Goal: Use online tool/utility: Use online tool/utility

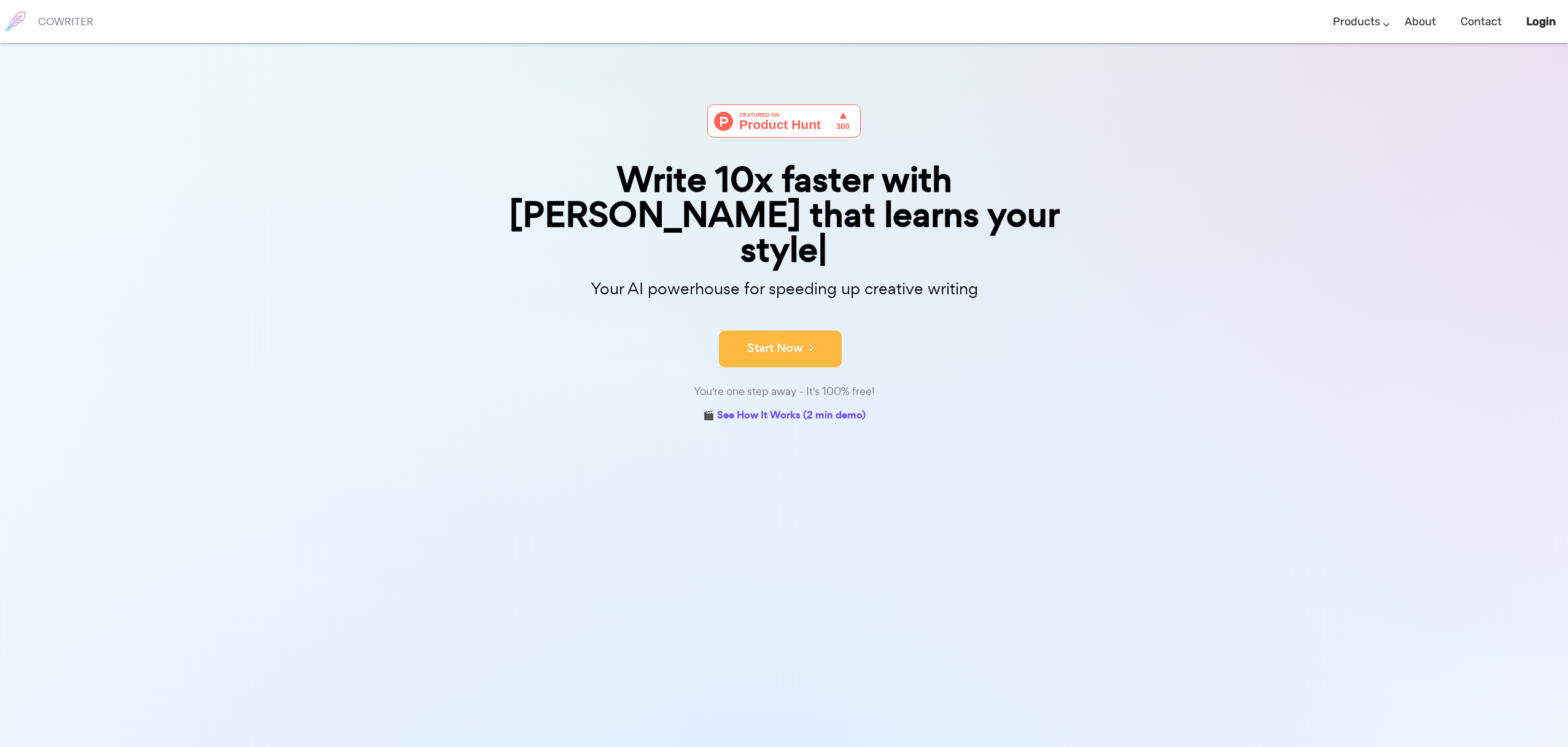
click at [806, 331] on button "Start Now" at bounding box center [781, 349] width 123 height 37
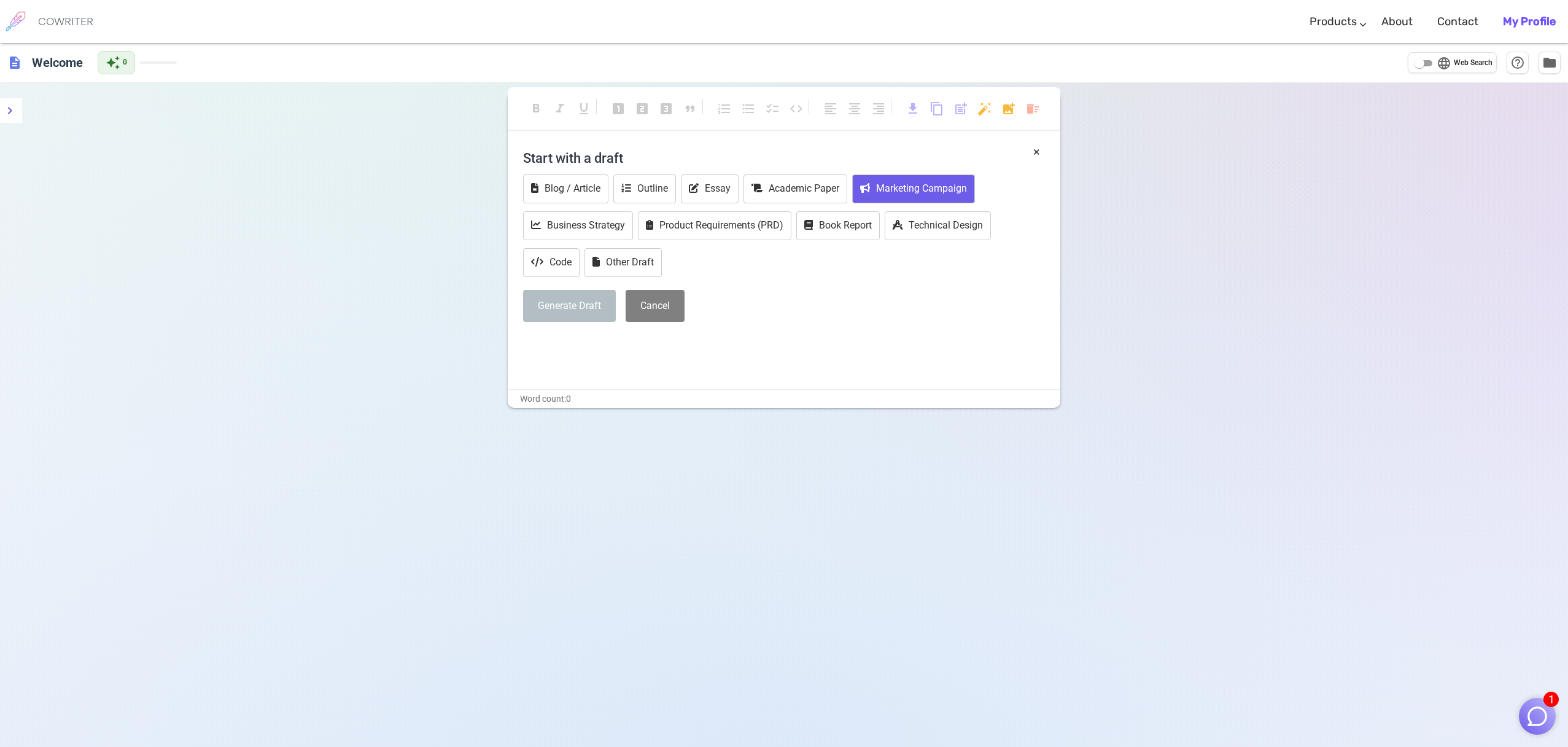
click at [906, 192] on button "Marketing Campaign" at bounding box center [914, 189] width 123 height 29
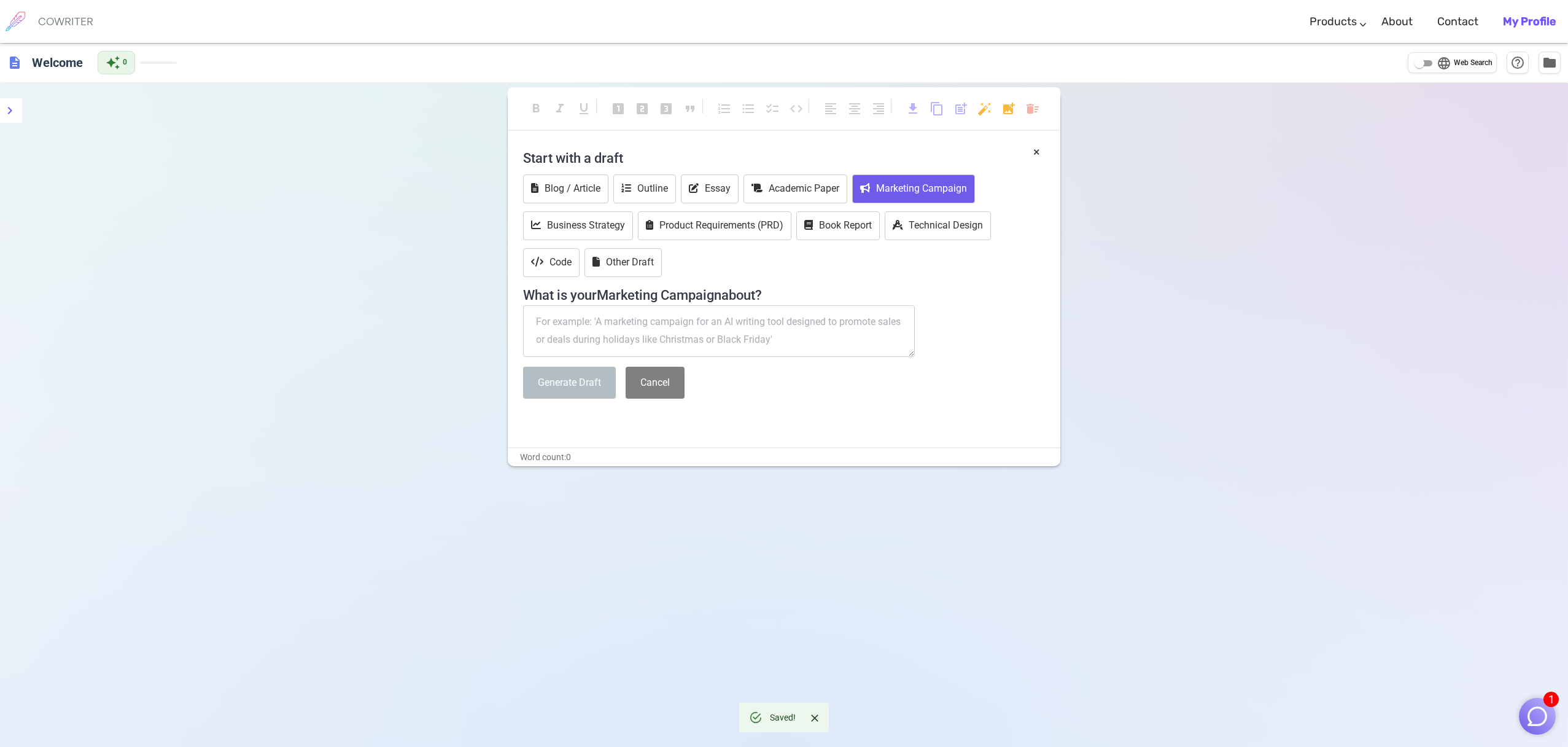
click at [620, 324] on textarea at bounding box center [719, 331] width 392 height 52
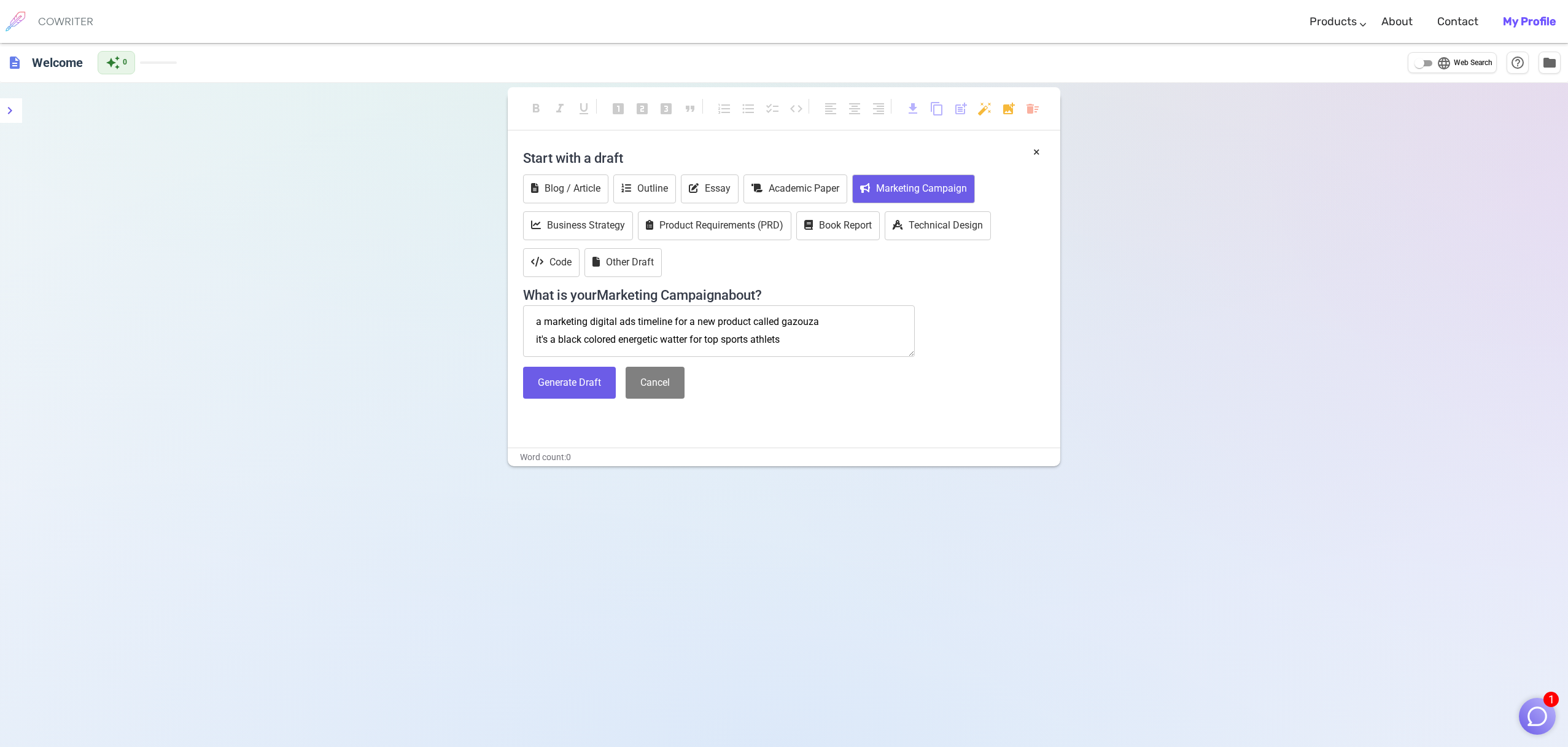
scroll to position [7, 0]
type textarea "a marketing digital ads timeline for a new product called gazouza it's a black …"
click at [560, 385] on button "Generate Draft" at bounding box center [569, 383] width 93 height 33
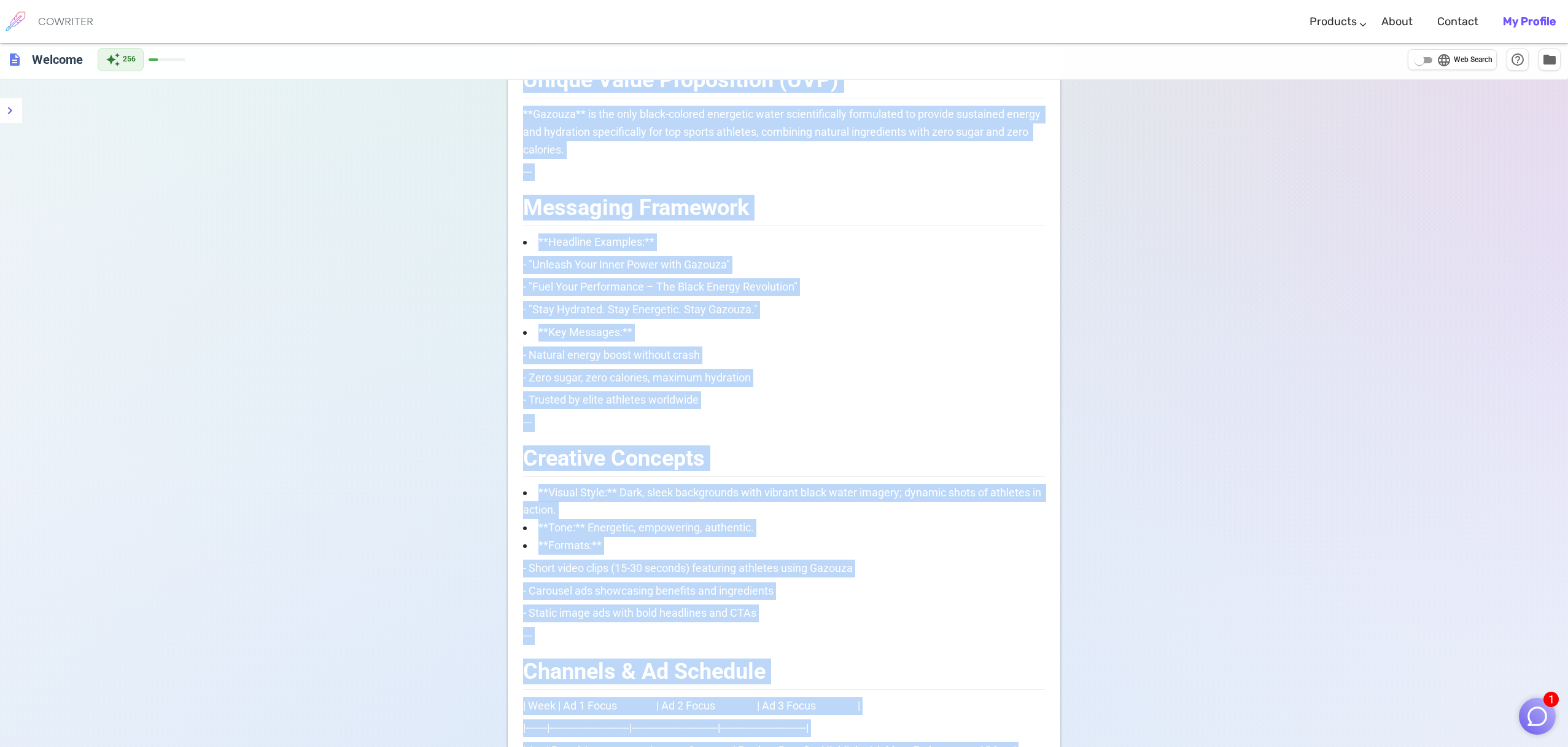
scroll to position [0, 0]
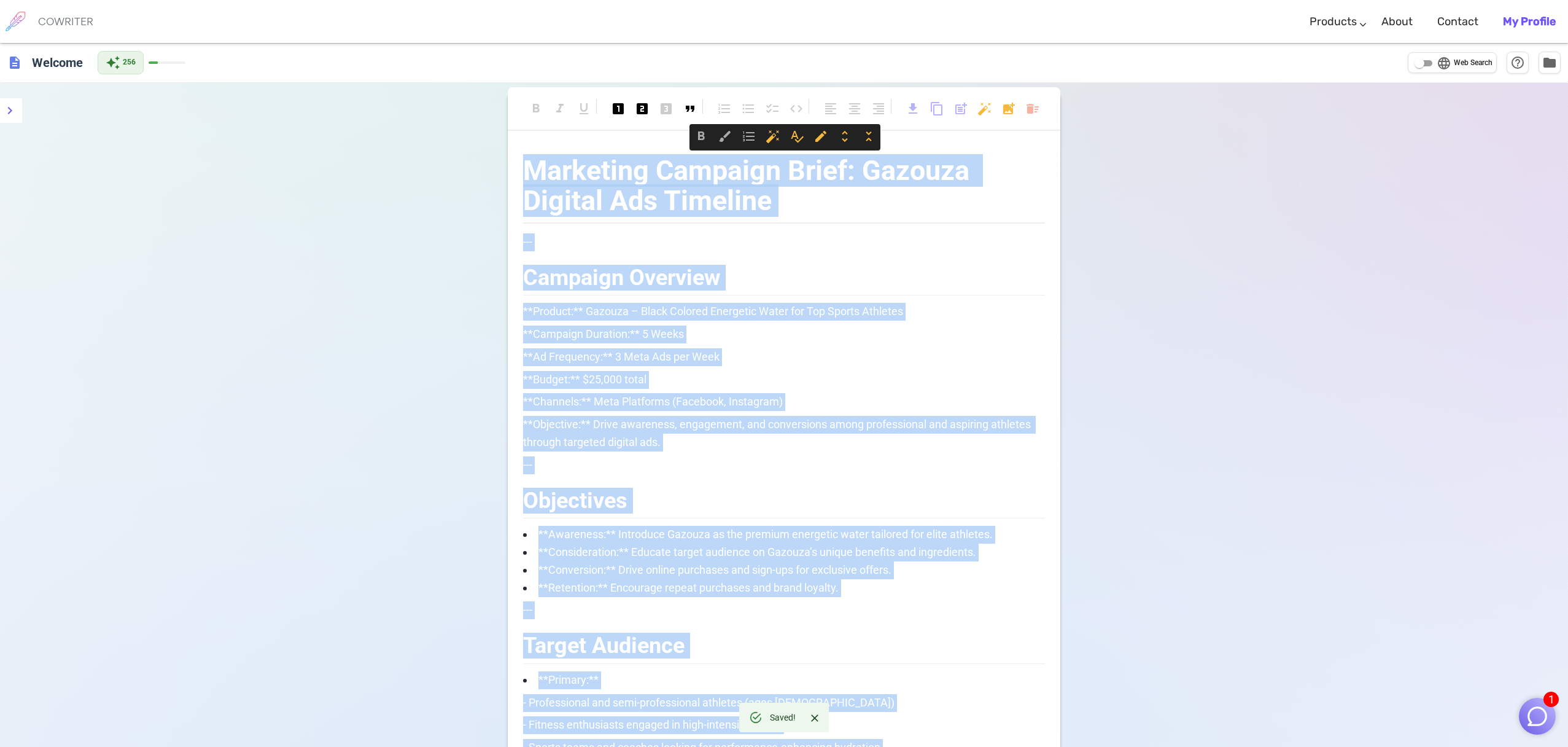
drag, startPoint x: 620, startPoint y: 574, endPoint x: 521, endPoint y: 164, distance: 421.8
copy div "Loremipsu Dolorsit Ametc: Adipisc Elitsed Doe Temporin --- Utlabore Etdolore **…"
